Goal: Obtain resource: Download file/media

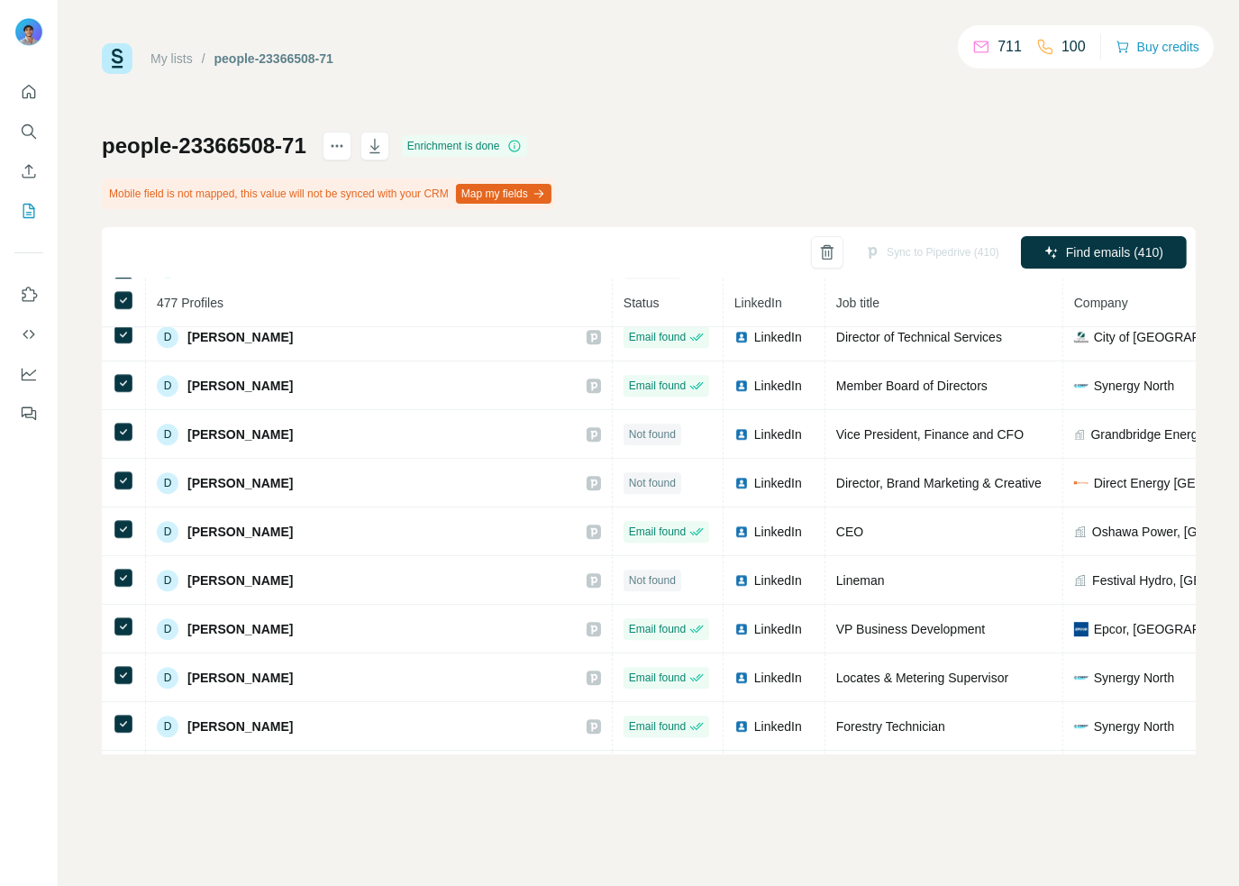
click at [764, 178] on div "people-23366508-71 Enrichment is done Mobile field is not mapped, this value wi…" at bounding box center [649, 443] width 1094 height 623
click at [30, 80] on button "Quick start" at bounding box center [28, 92] width 29 height 32
